Goal: Task Accomplishment & Management: Manage account settings

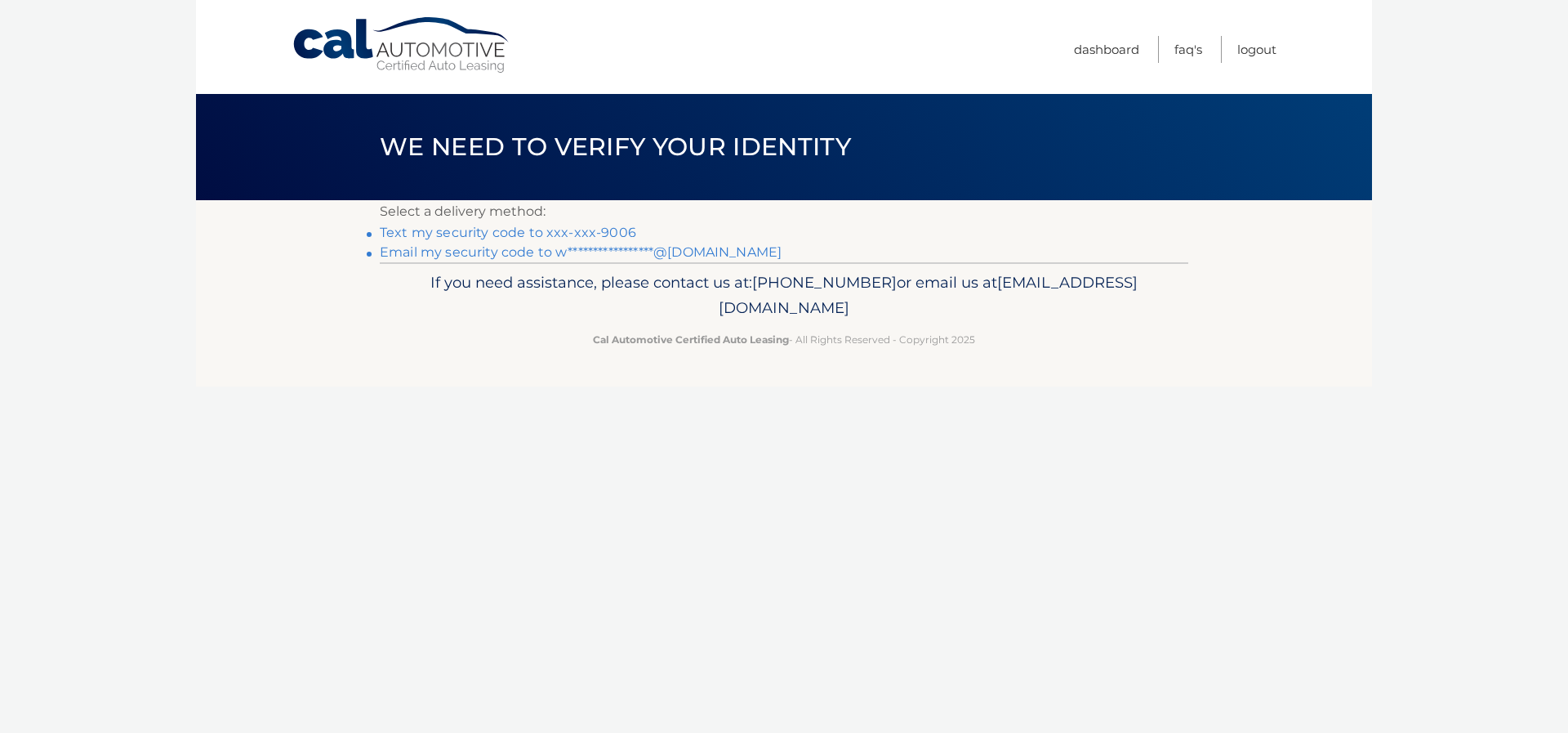
click at [590, 233] on link "Text my security code to xxx-xxx-9006" at bounding box center [507, 233] width 257 height 16
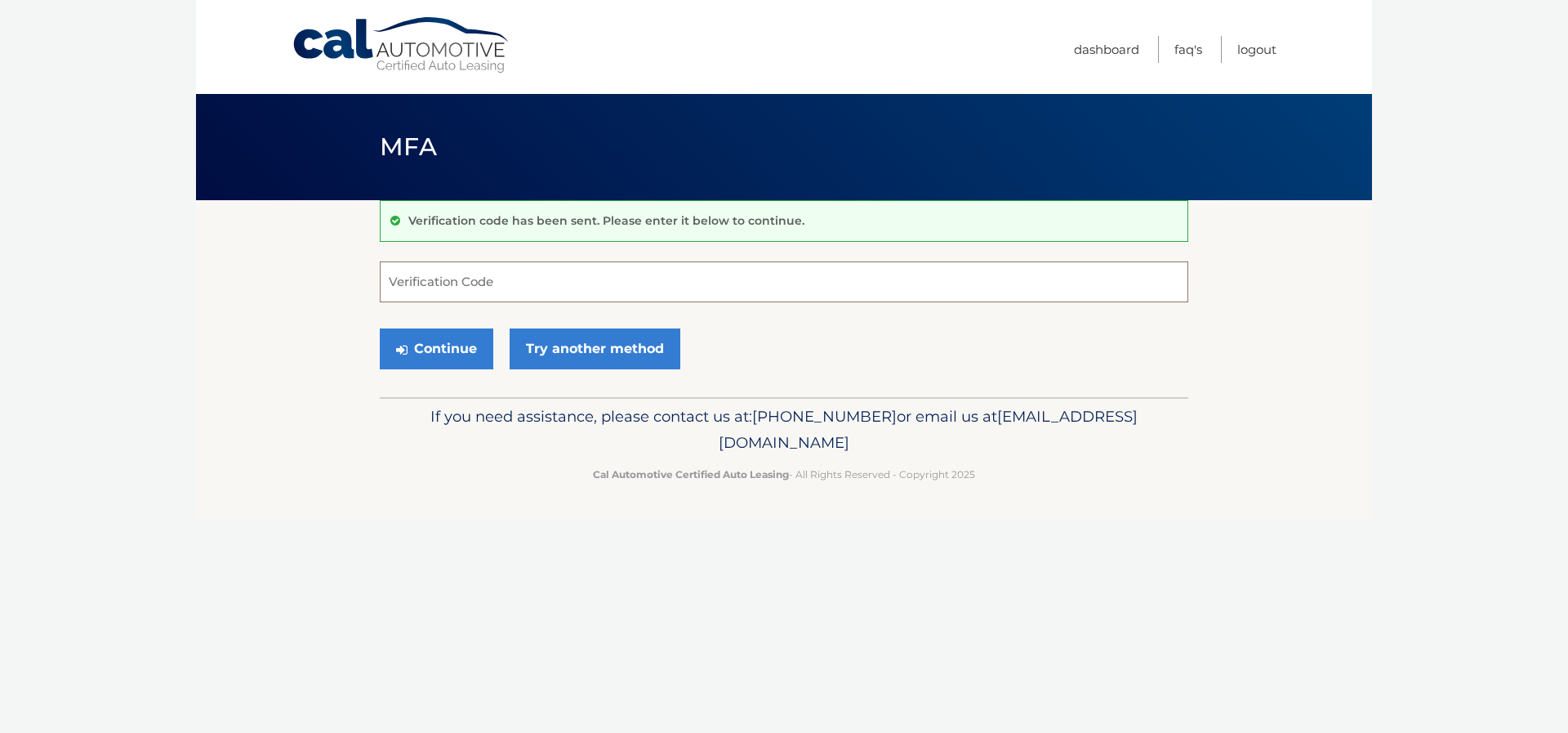
click at [554, 282] on input "Verification Code" at bounding box center [784, 282] width 809 height 41
type input "497604"
click at [448, 339] on button "Continue" at bounding box center [436, 349] width 114 height 41
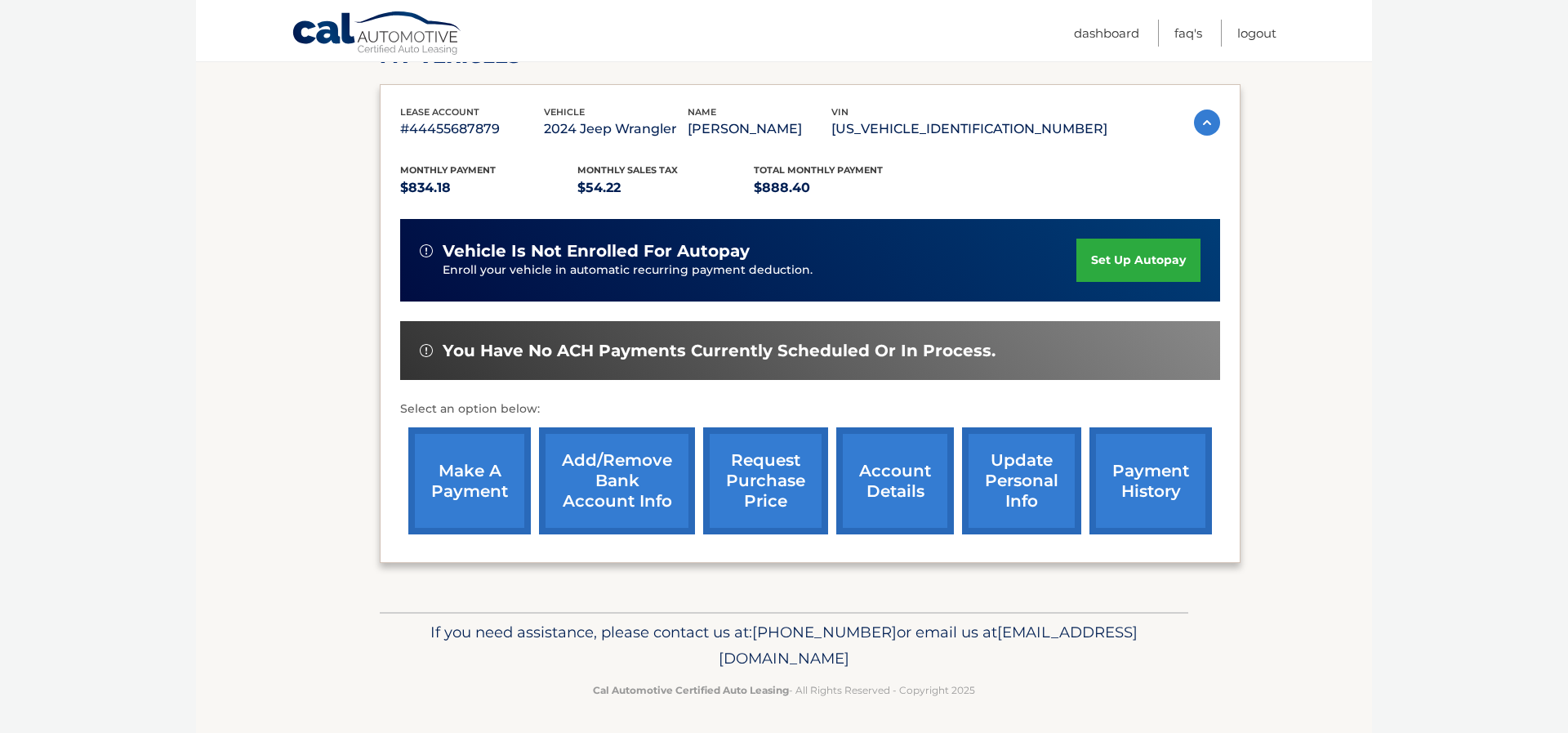
scroll to position [254, 0]
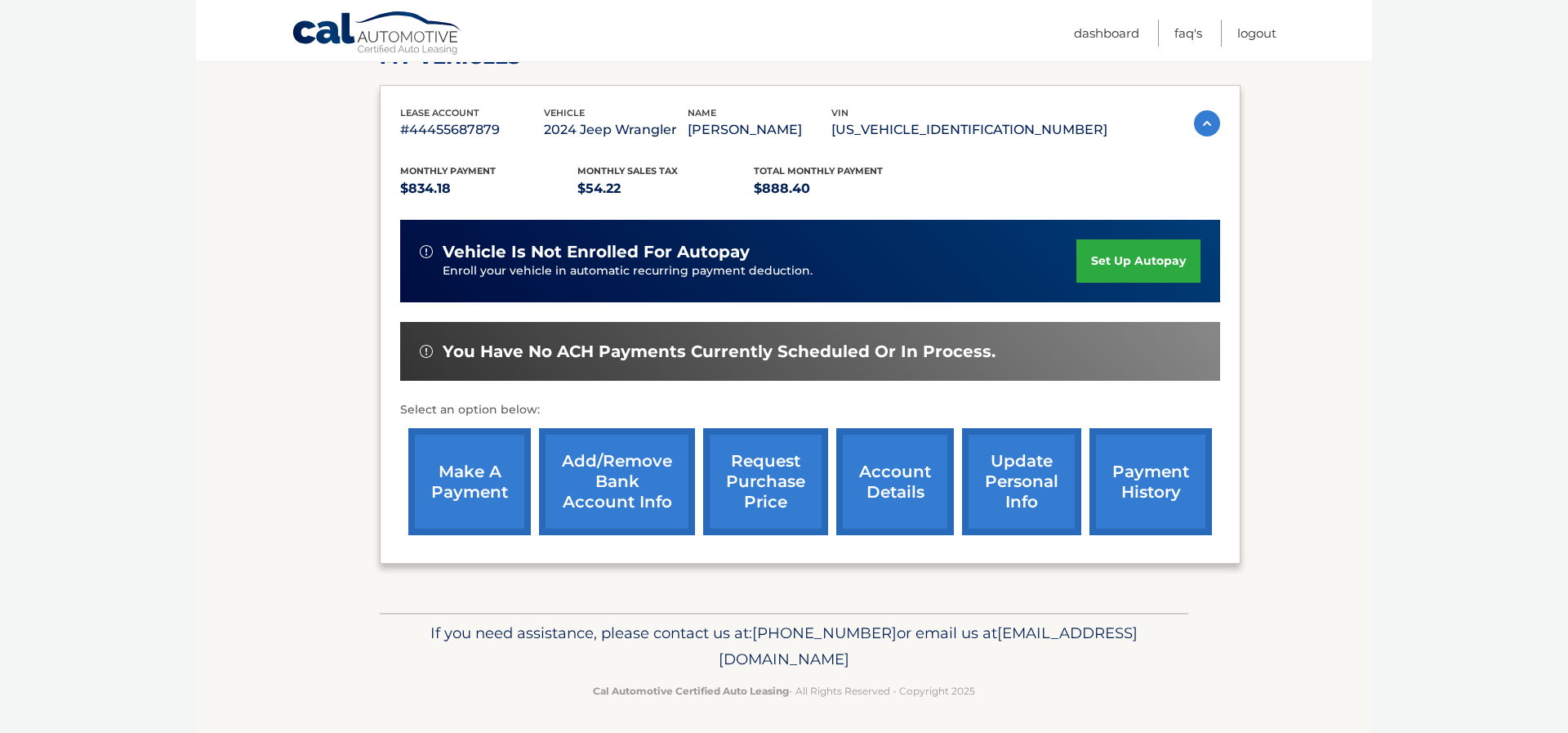
drag, startPoint x: 932, startPoint y: 655, endPoint x: 635, endPoint y: 650, distance: 297.0
click at [635, 650] on p "If you need assistance, please contact us at: 609-807-3200 or email us at Custo…" at bounding box center [784, 646] width 787 height 52
copy p "[EMAIL_ADDRESS][DOMAIN_NAME]"
drag, startPoint x: 501, startPoint y: 122, endPoint x: 384, endPoint y: 123, distance: 117.0
click at [384, 123] on div "lease account #44455687879 vehicle 2024 Jeep Wrangler name WENDI WHEELER vin 1C…" at bounding box center [810, 325] width 861 height 479
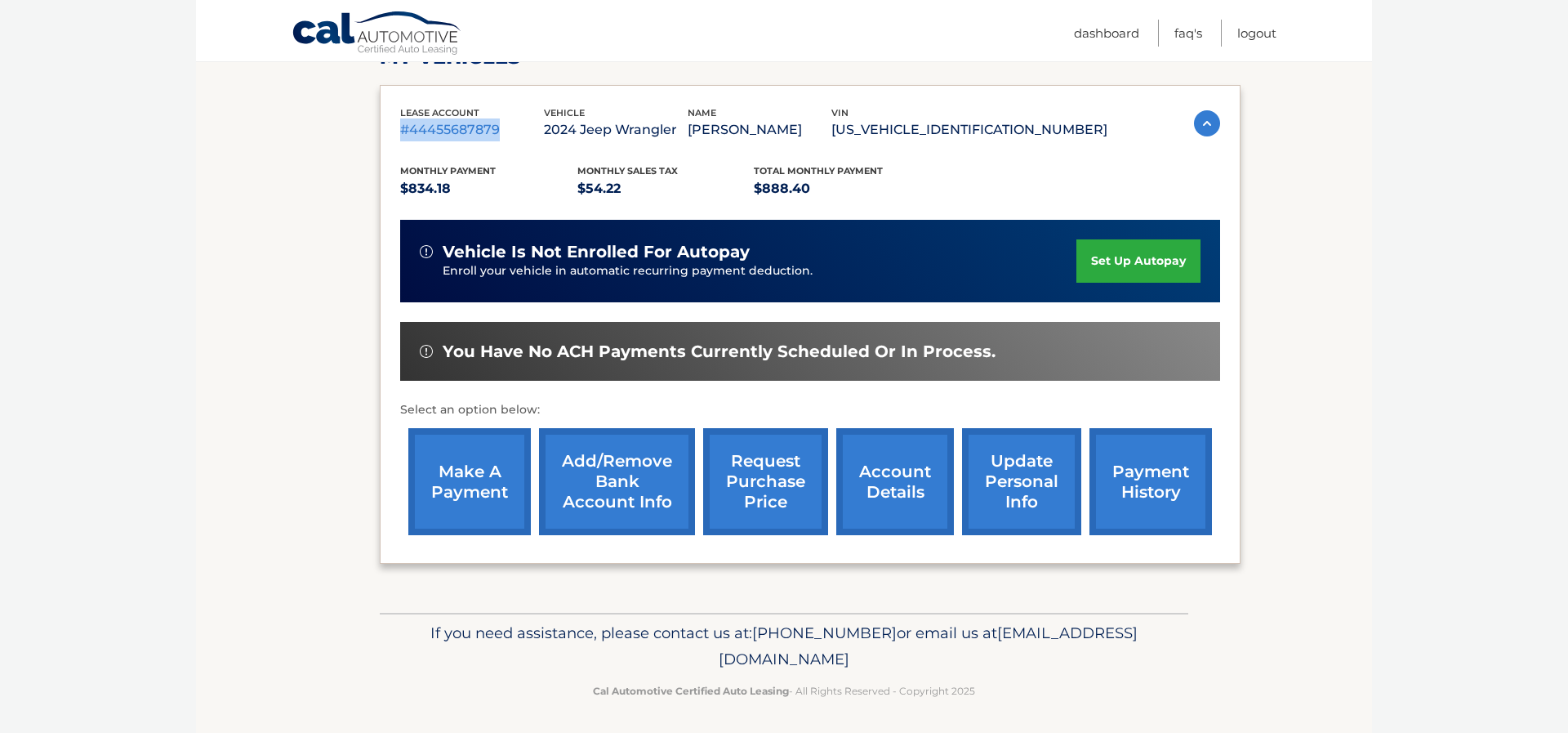
copy p "#44455687879"
